Goal: Task Accomplishment & Management: Manage account settings

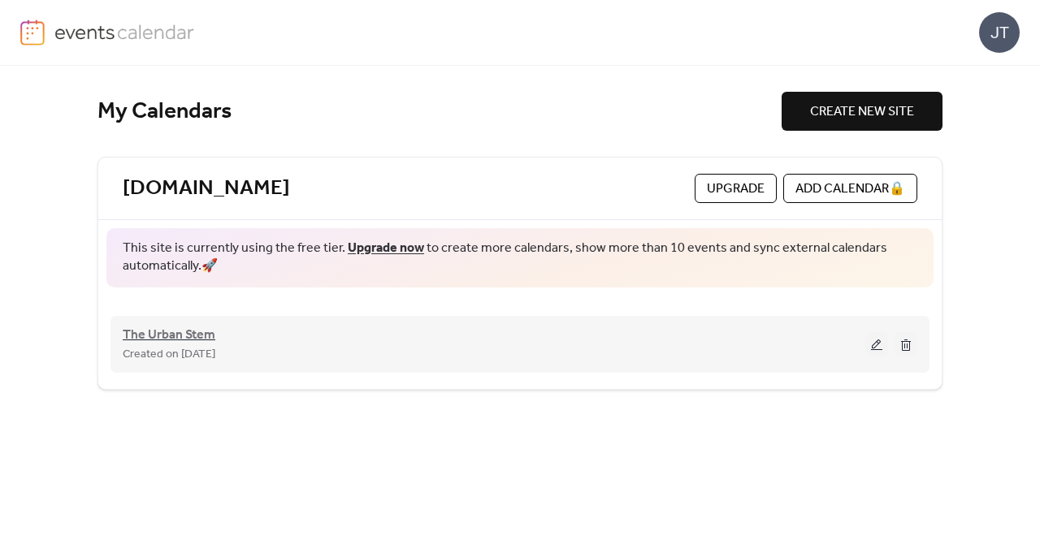
click at [184, 336] on span "The Urban Stem" at bounding box center [169, 335] width 93 height 19
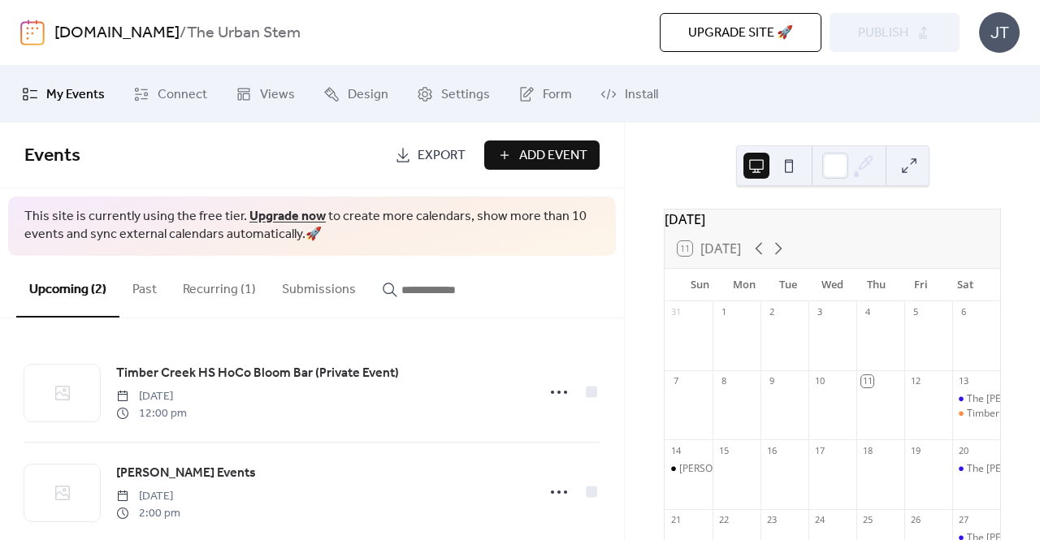
click at [694, 30] on span "Upgrade site 🚀" at bounding box center [740, 33] width 105 height 19
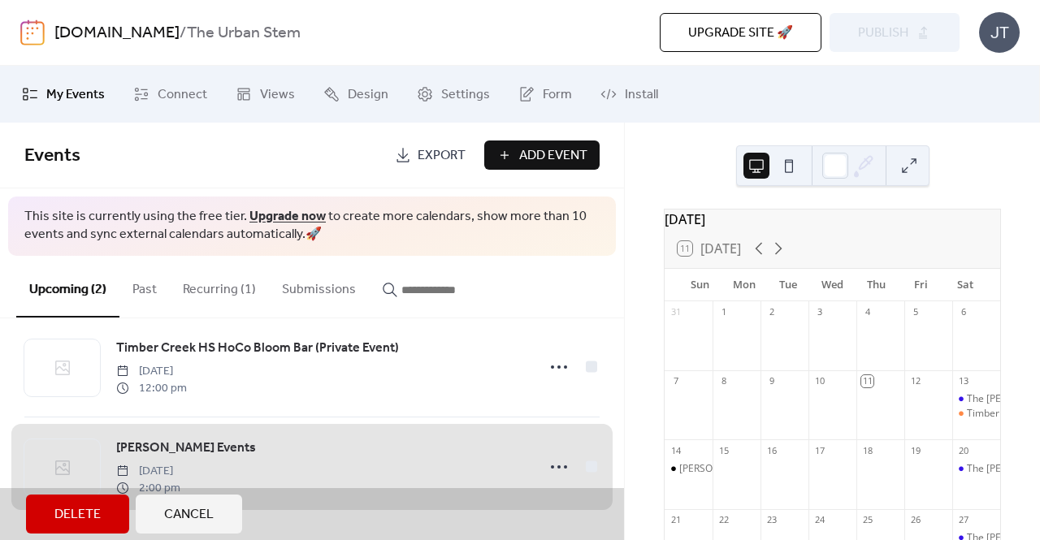
click at [176, 505] on span "Cancel" at bounding box center [189, 514] width 50 height 19
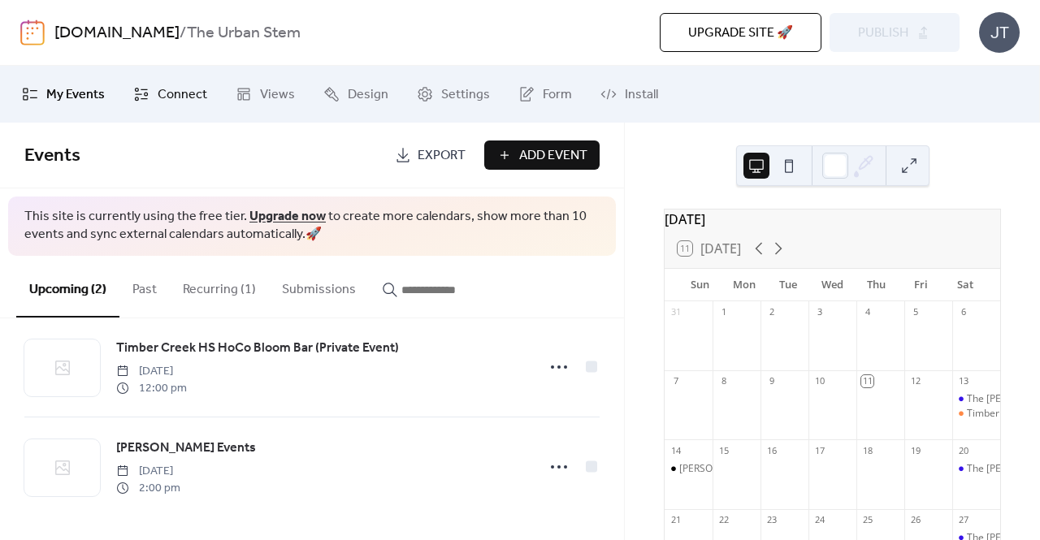
click at [174, 98] on span "Connect" at bounding box center [183, 94] width 50 height 19
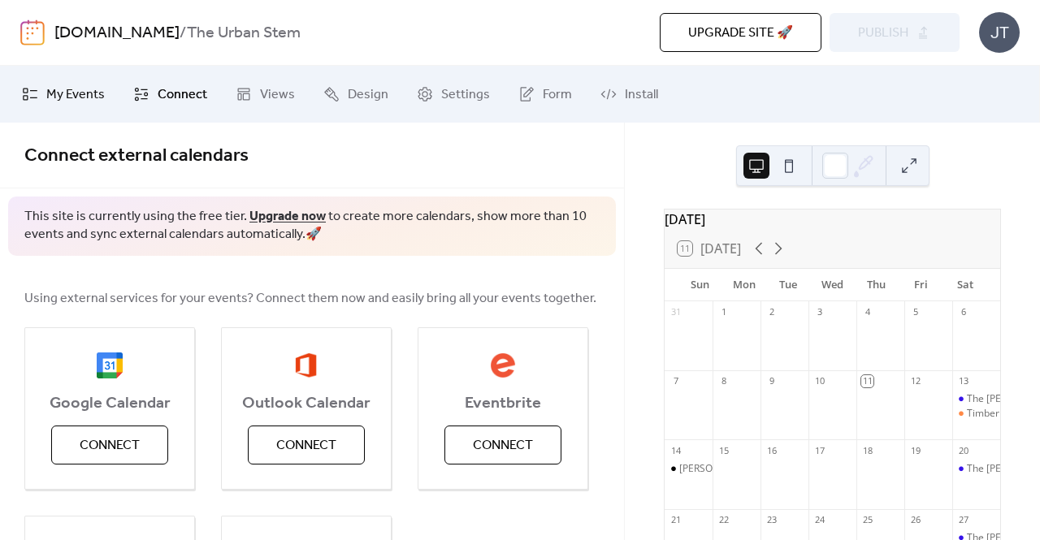
click at [77, 95] on span "My Events" at bounding box center [75, 94] width 58 height 19
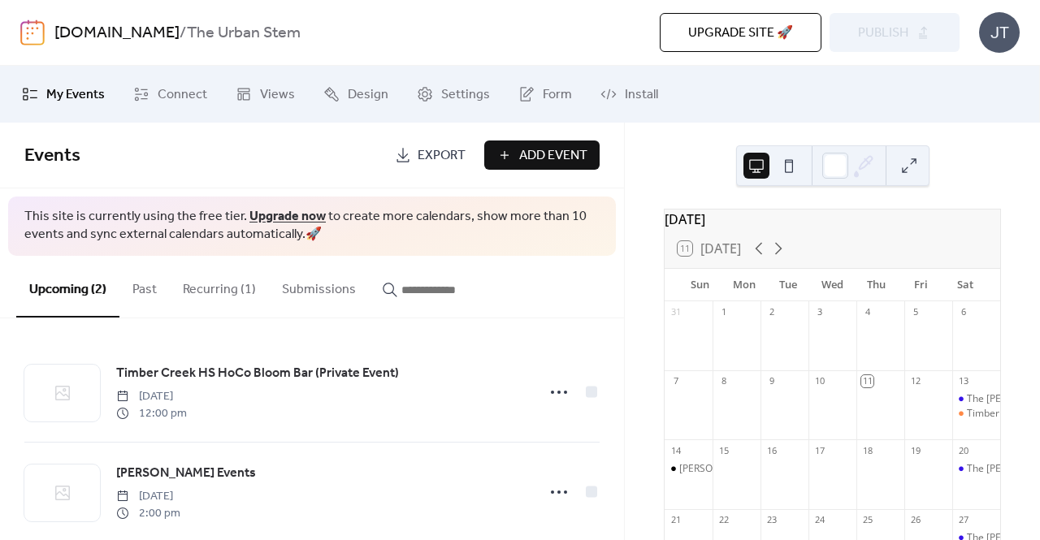
click at [882, 24] on div "Upgrade site 🚀 Preview Publish" at bounding box center [722, 32] width 474 height 39
click at [756, 163] on button at bounding box center [756, 166] width 26 height 26
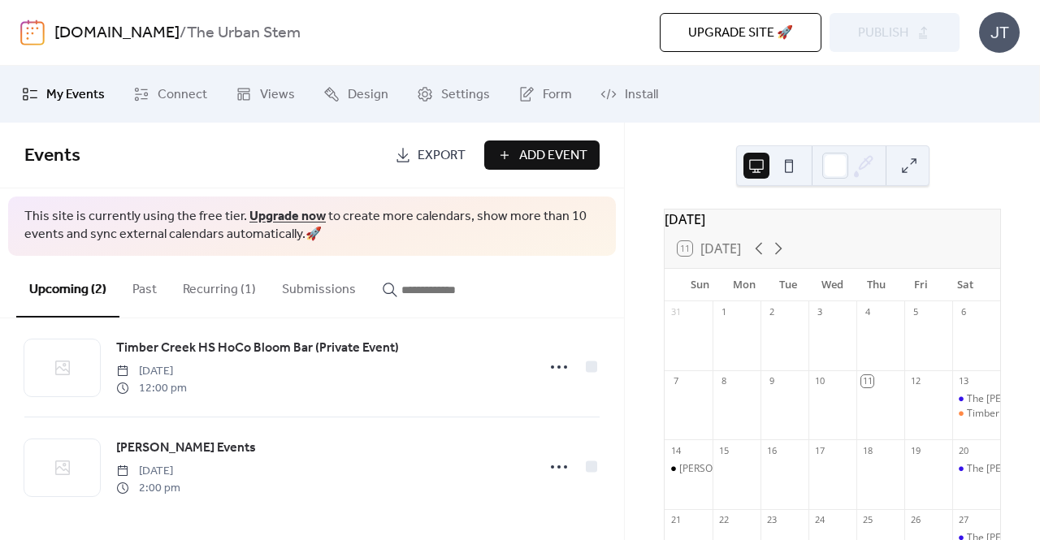
click at [902, 40] on div "Upgrade site 🚀 Preview Publish" at bounding box center [722, 32] width 474 height 39
click at [789, 163] on button at bounding box center [789, 166] width 26 height 26
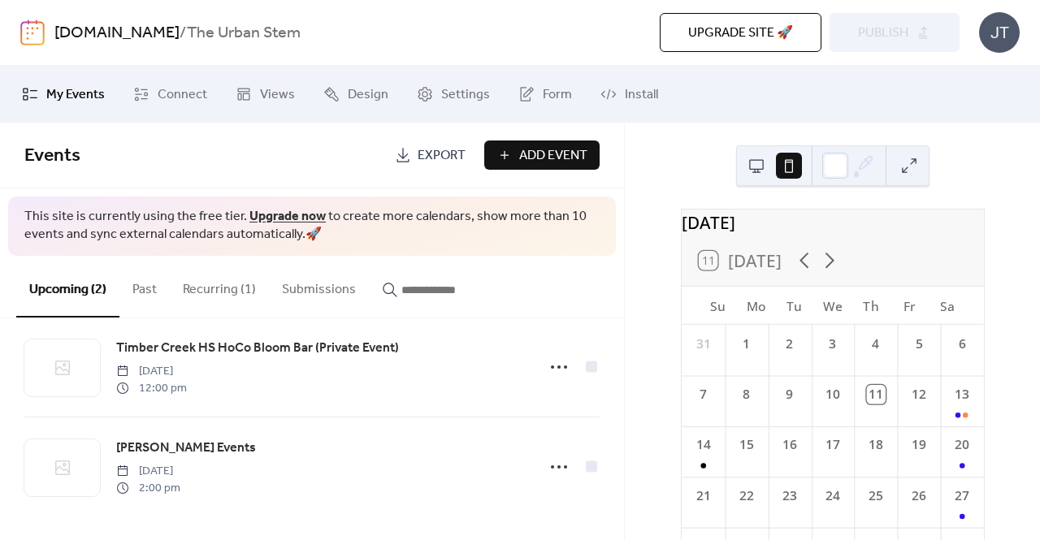
click at [760, 174] on button at bounding box center [756, 166] width 26 height 26
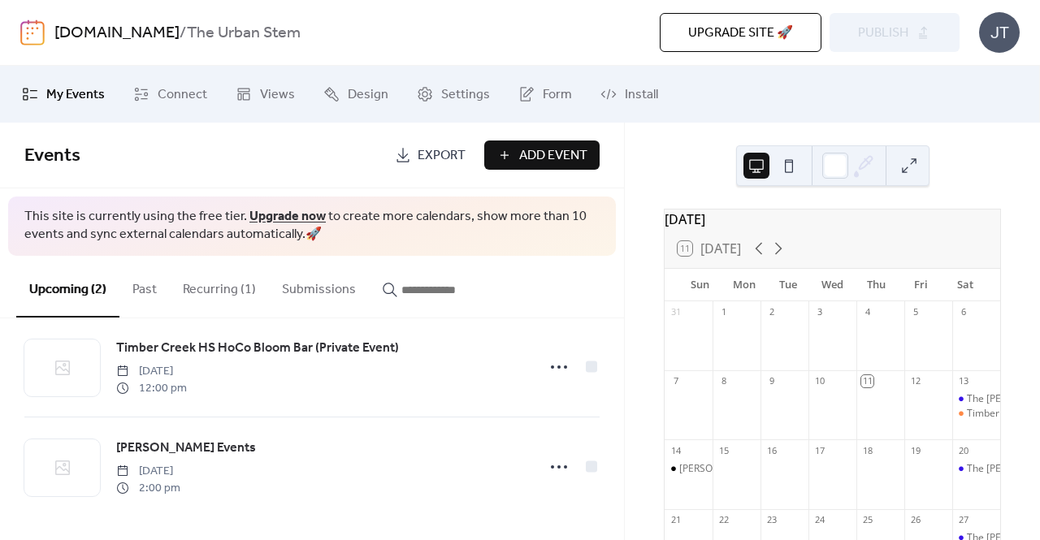
click at [913, 170] on button at bounding box center [909, 166] width 26 height 26
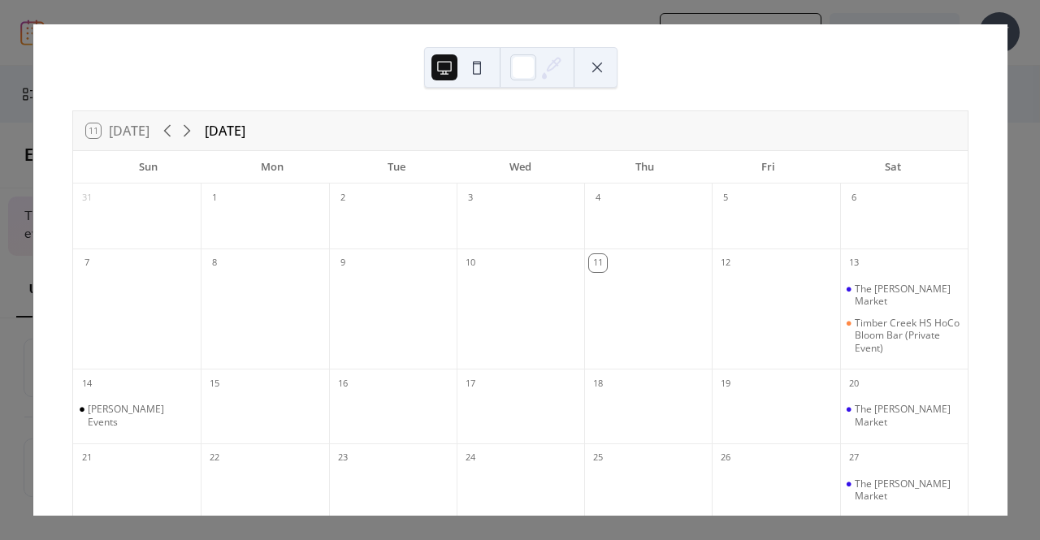
click at [595, 71] on button at bounding box center [597, 67] width 26 height 26
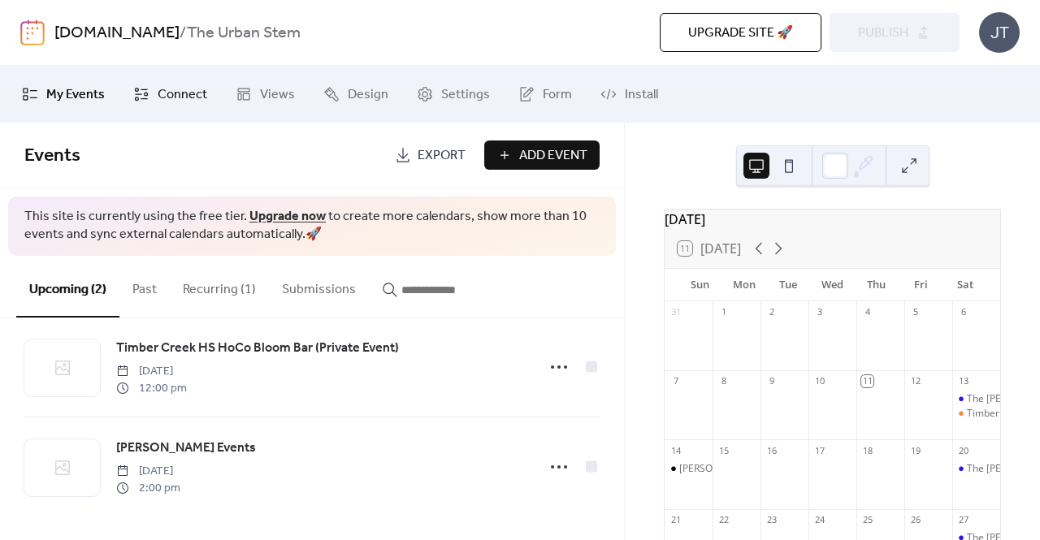
click at [164, 95] on span "Connect" at bounding box center [183, 94] width 50 height 19
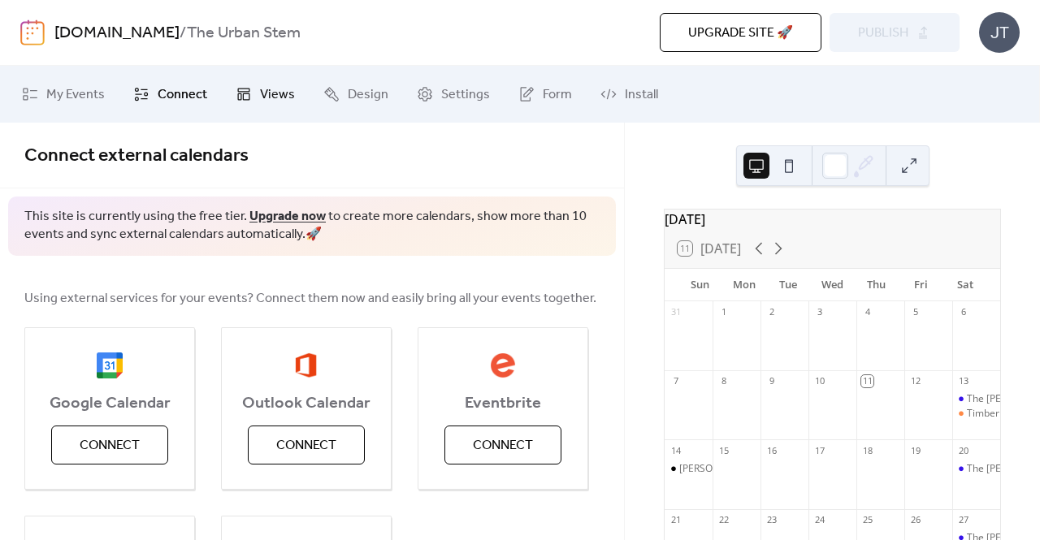
click at [275, 89] on span "Views" at bounding box center [277, 94] width 35 height 19
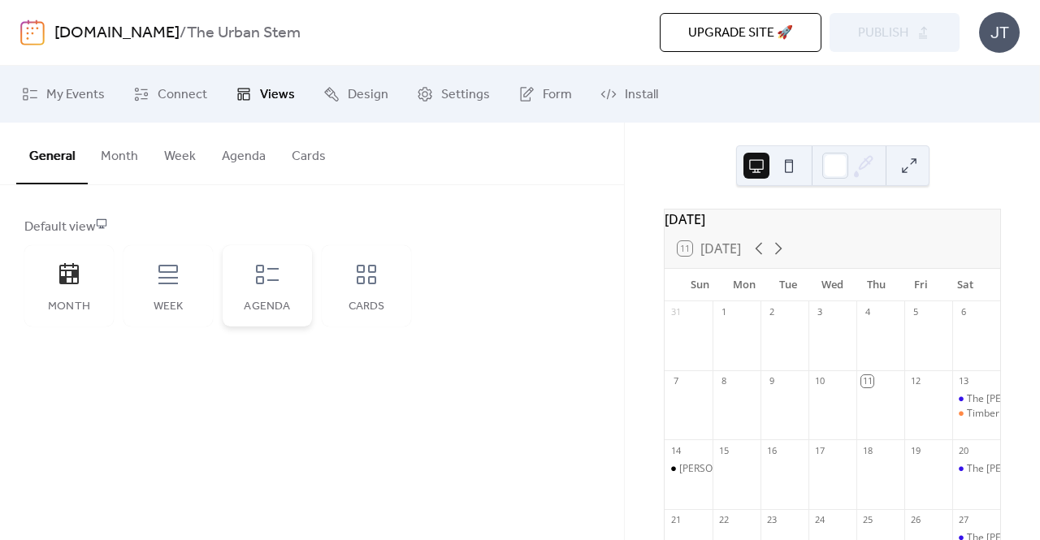
click at [280, 297] on div "Agenda" at bounding box center [267, 285] width 89 height 81
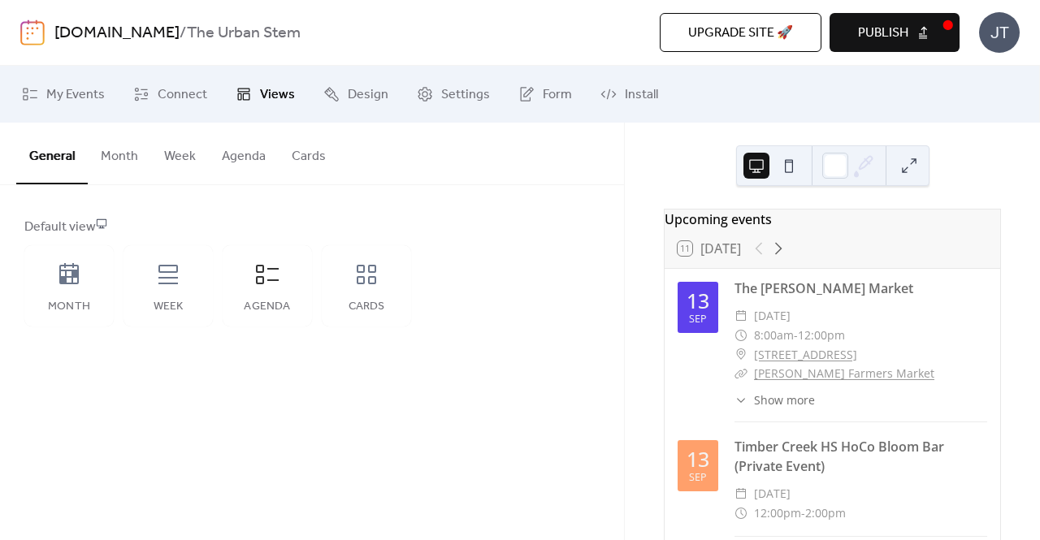
click at [884, 40] on span "Publish" at bounding box center [883, 33] width 50 height 19
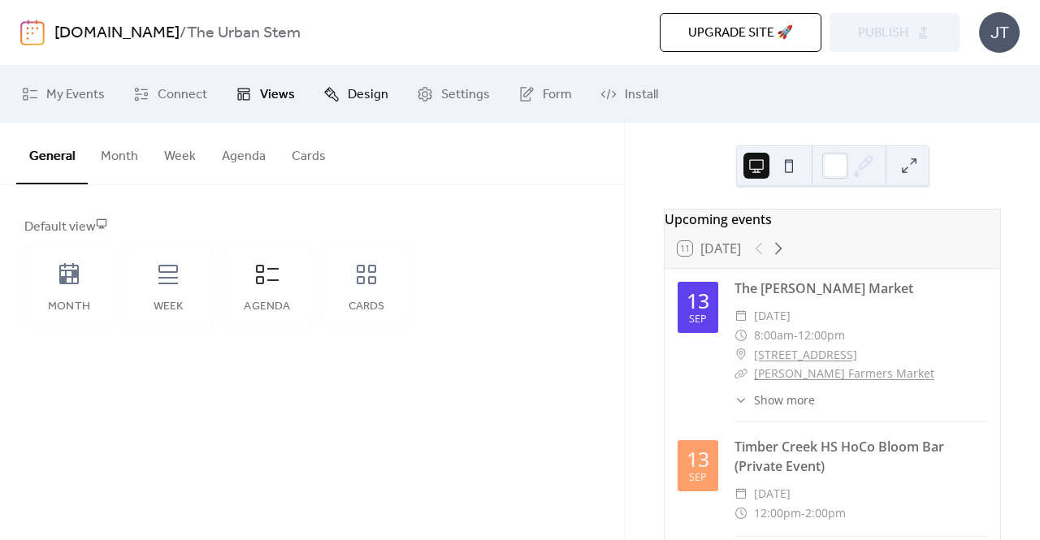
click at [348, 88] on span "Design" at bounding box center [368, 94] width 41 height 19
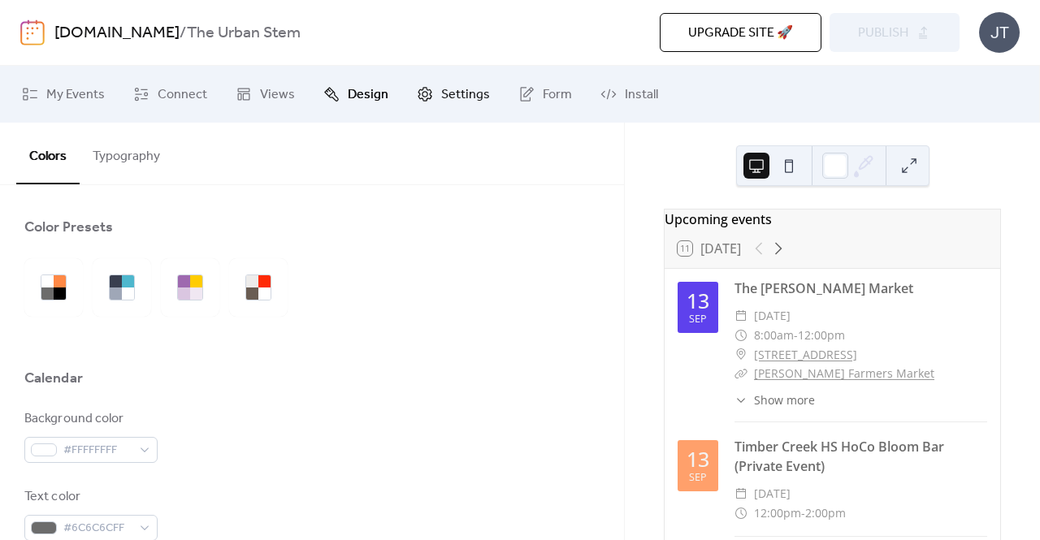
click at [471, 97] on span "Settings" at bounding box center [465, 94] width 49 height 19
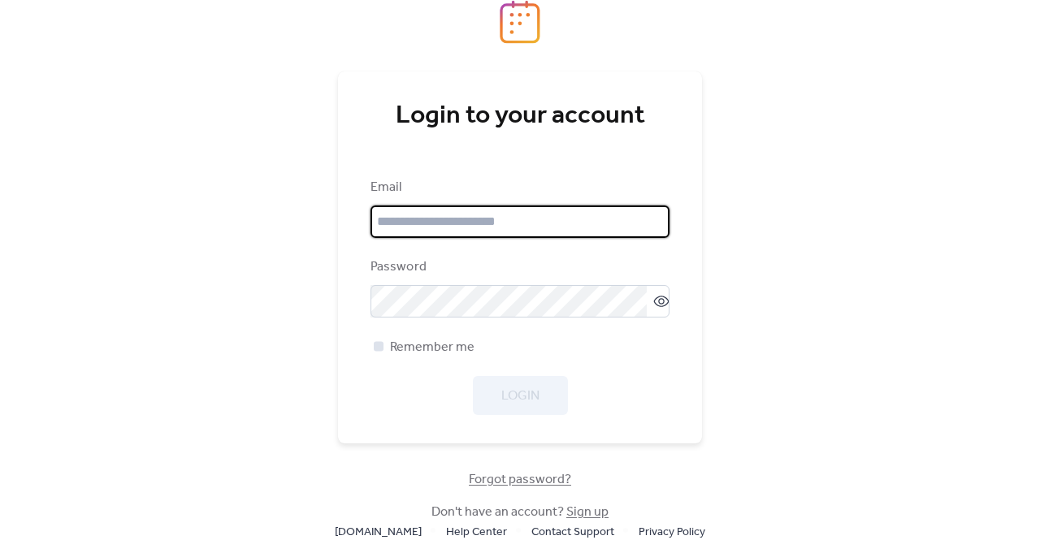
type input "**********"
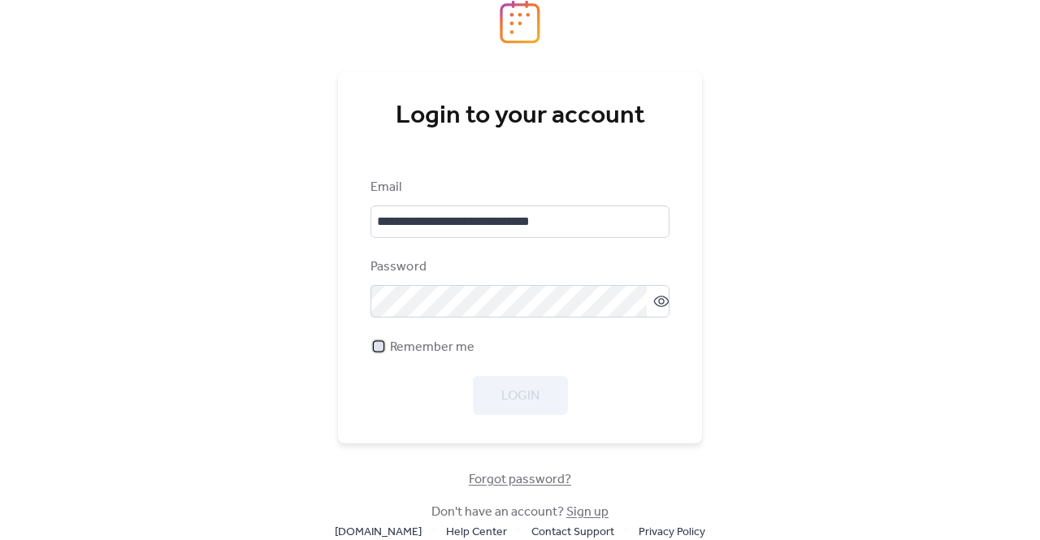
click at [379, 344] on div at bounding box center [379, 346] width 10 height 10
click at [549, 402] on button "Login" at bounding box center [520, 395] width 95 height 39
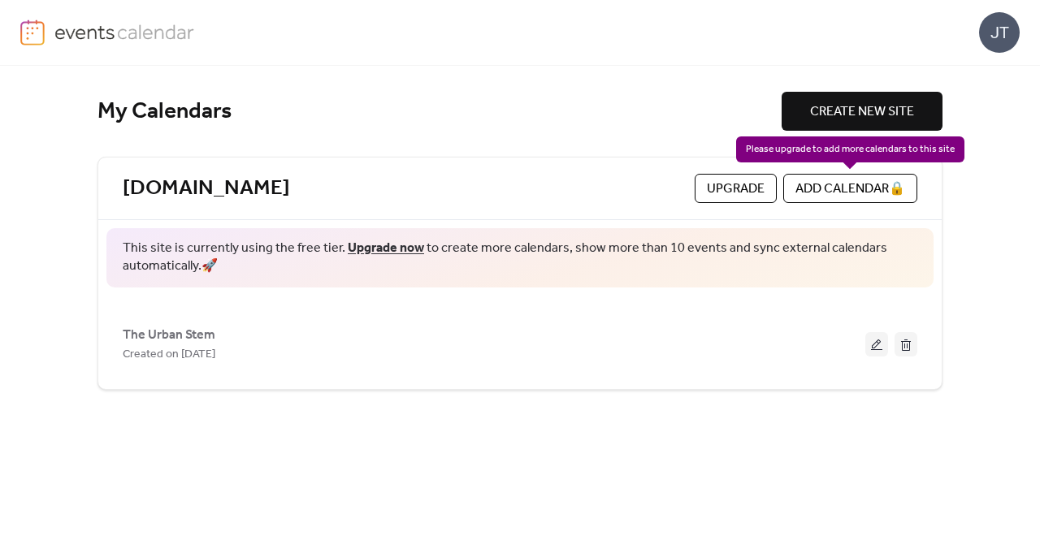
click at [855, 189] on div "ADD CALENDAR 🔒" at bounding box center [850, 188] width 134 height 29
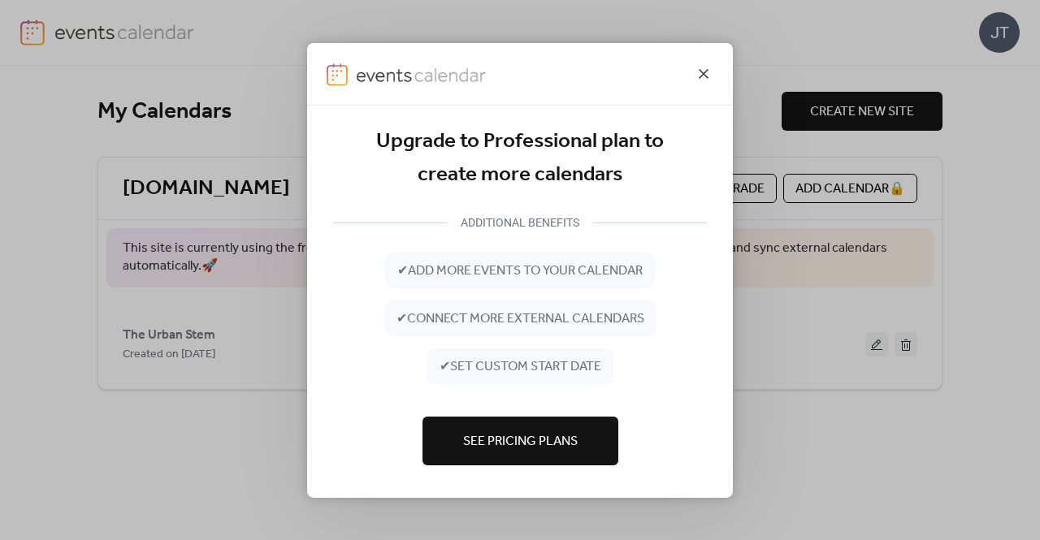
click at [701, 71] on icon at bounding box center [704, 73] width 10 height 10
